Goal: Find specific page/section: Find specific page/section

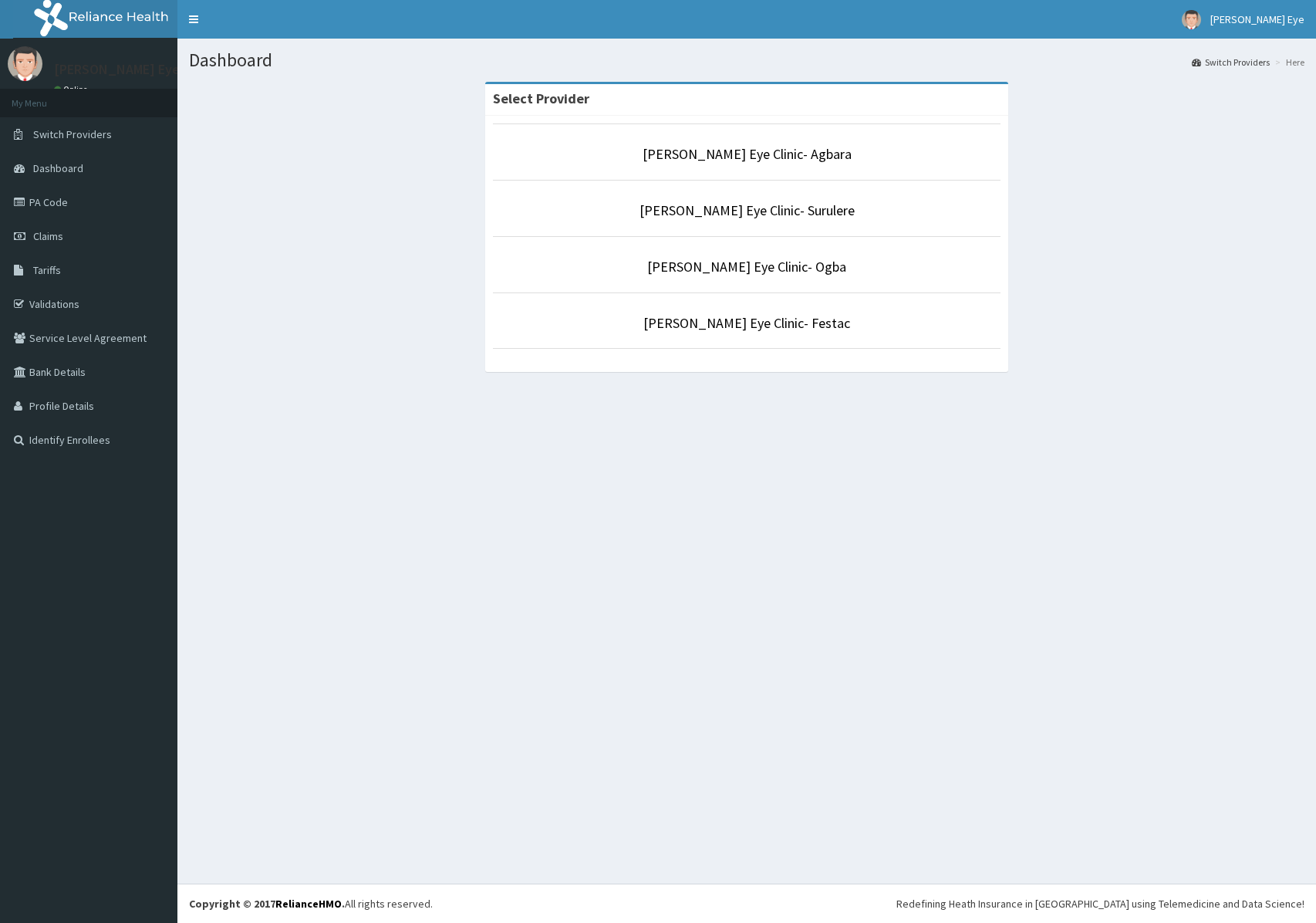
click at [759, 327] on link "[PERSON_NAME] Eye Clinic- Festac" at bounding box center [747, 323] width 207 height 18
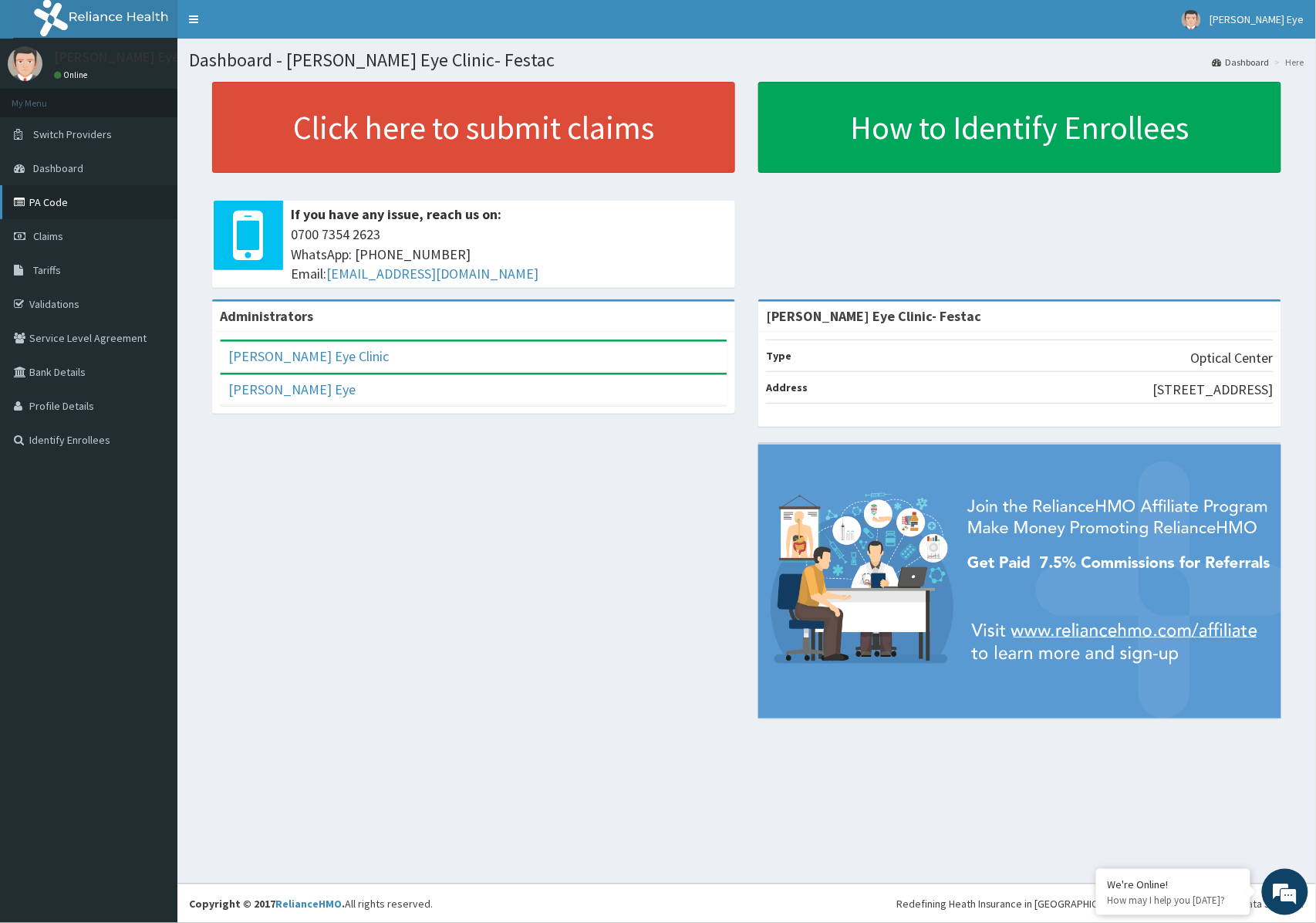
click at [58, 205] on link "PA Code" at bounding box center [88, 202] width 177 height 34
